Goal: Task Accomplishment & Management: Manage account settings

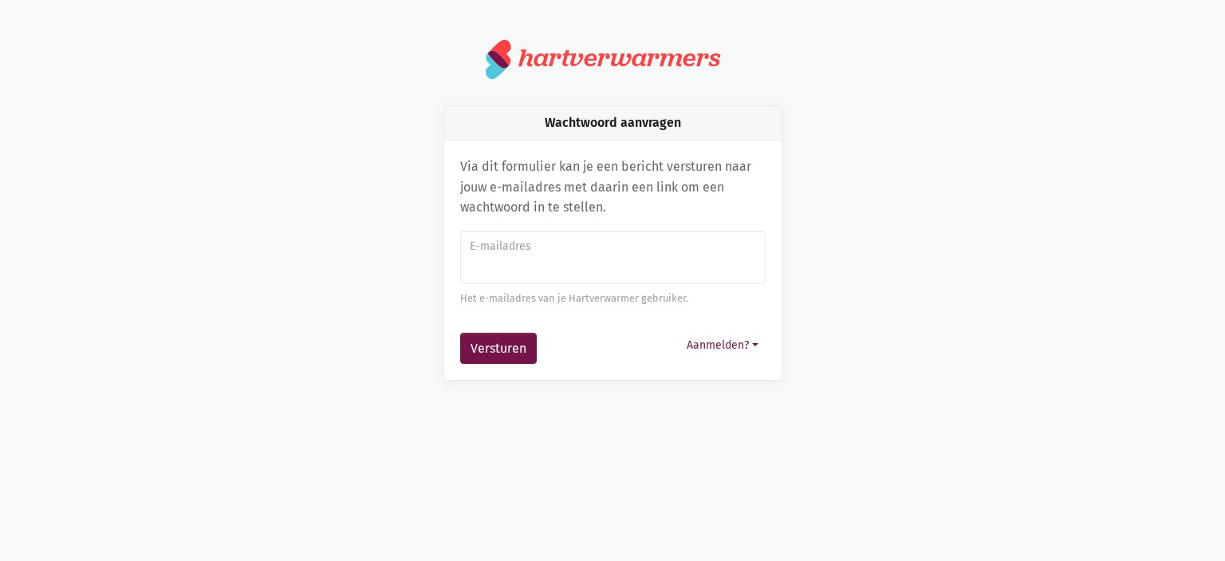
click at [534, 274] on input "E-mailadres" at bounding box center [612, 257] width 305 height 54
type input "[EMAIL_ADDRESS][DOMAIN_NAME]"
click at [506, 336] on button "Versturen" at bounding box center [498, 349] width 77 height 32
